Goal: Task Accomplishment & Management: Use online tool/utility

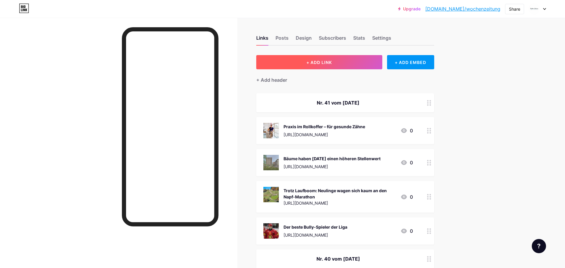
click at [282, 57] on button "+ ADD LINK" at bounding box center [319, 62] width 126 height 14
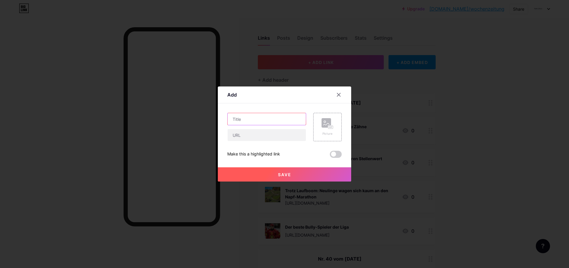
click at [262, 121] on input "text" at bounding box center [267, 119] width 78 height 12
click at [268, 138] on input "text" at bounding box center [267, 135] width 78 height 12
paste input "https://www.wochen-zeitung.ch/d/id/70921"
type input "https://www.wochen-zeitung.ch/d/id/70921"
paste input "[URL][DOMAIN_NAME]"
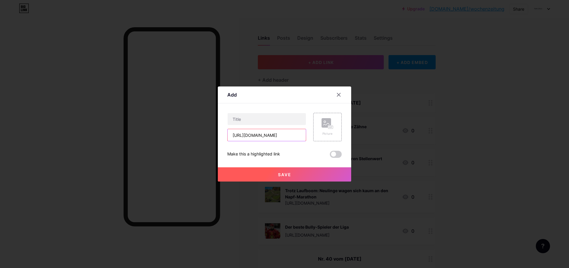
type input "[URL][DOMAIN_NAME]"
click at [239, 120] on input "text" at bounding box center [267, 119] width 78 height 12
click at [239, 119] on input "text" at bounding box center [267, 119] width 78 height 12
paste input "Der YB-Abwehrchef von [DATE]?"
type input "Der YB-Abwehrchef von [DATE]?"
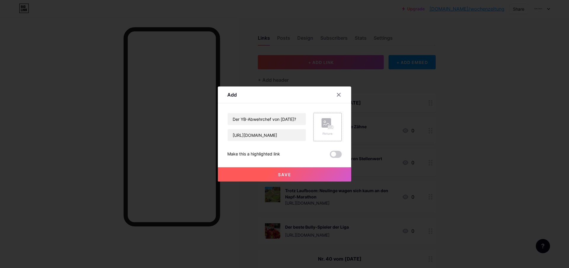
click at [326, 134] on div "Picture" at bounding box center [328, 134] width 12 height 4
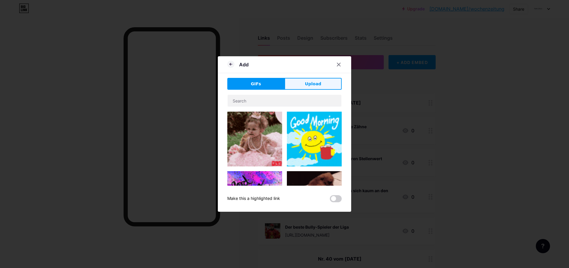
click at [308, 87] on span "Upload" at bounding box center [313, 84] width 16 height 6
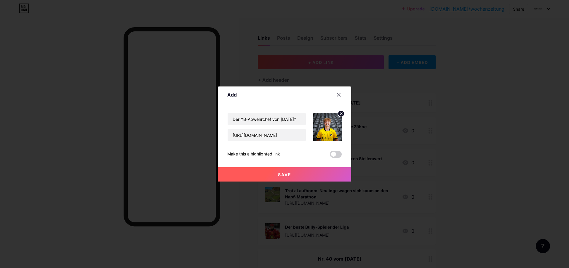
click at [266, 174] on button "Save" at bounding box center [284, 174] width 133 height 14
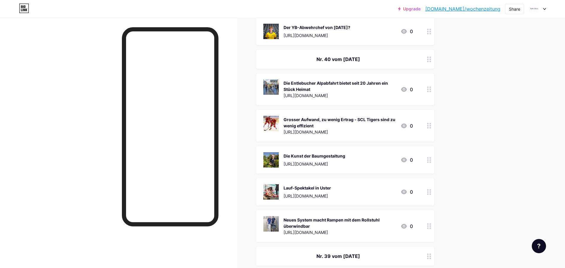
scroll to position [303, 0]
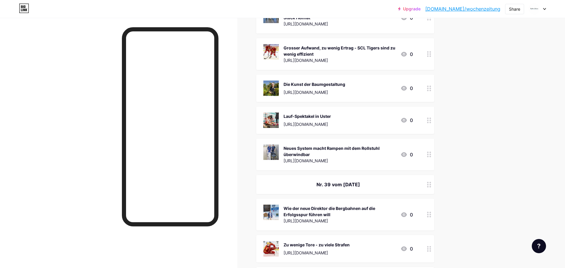
click at [406, 118] on icon at bounding box center [404, 120] width 6 height 5
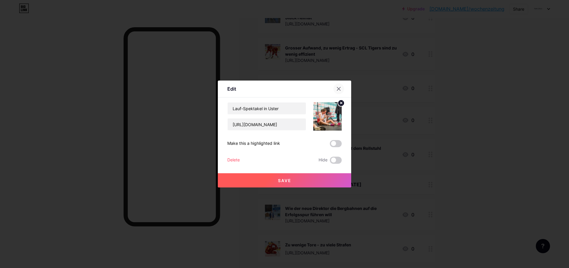
click at [339, 89] on icon at bounding box center [338, 89] width 5 height 5
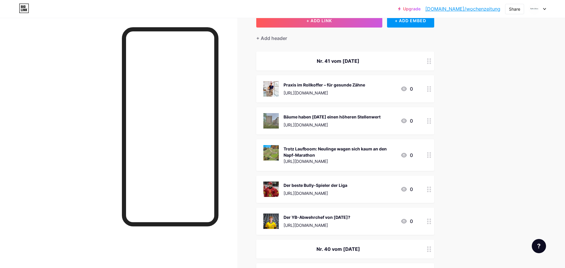
scroll to position [0, 0]
